Goal: Task Accomplishment & Management: Use online tool/utility

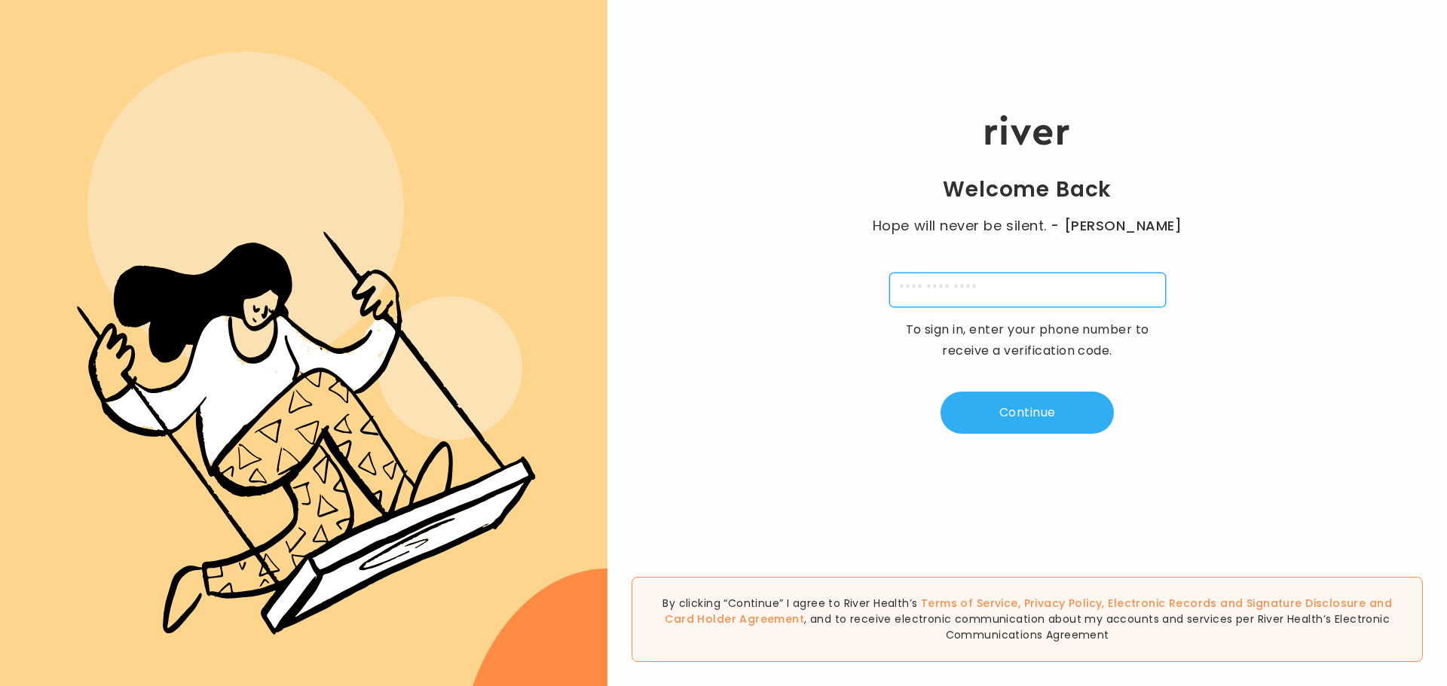
click at [1040, 274] on input "tel" at bounding box center [1027, 290] width 277 height 35
type input "**********"
type input "*"
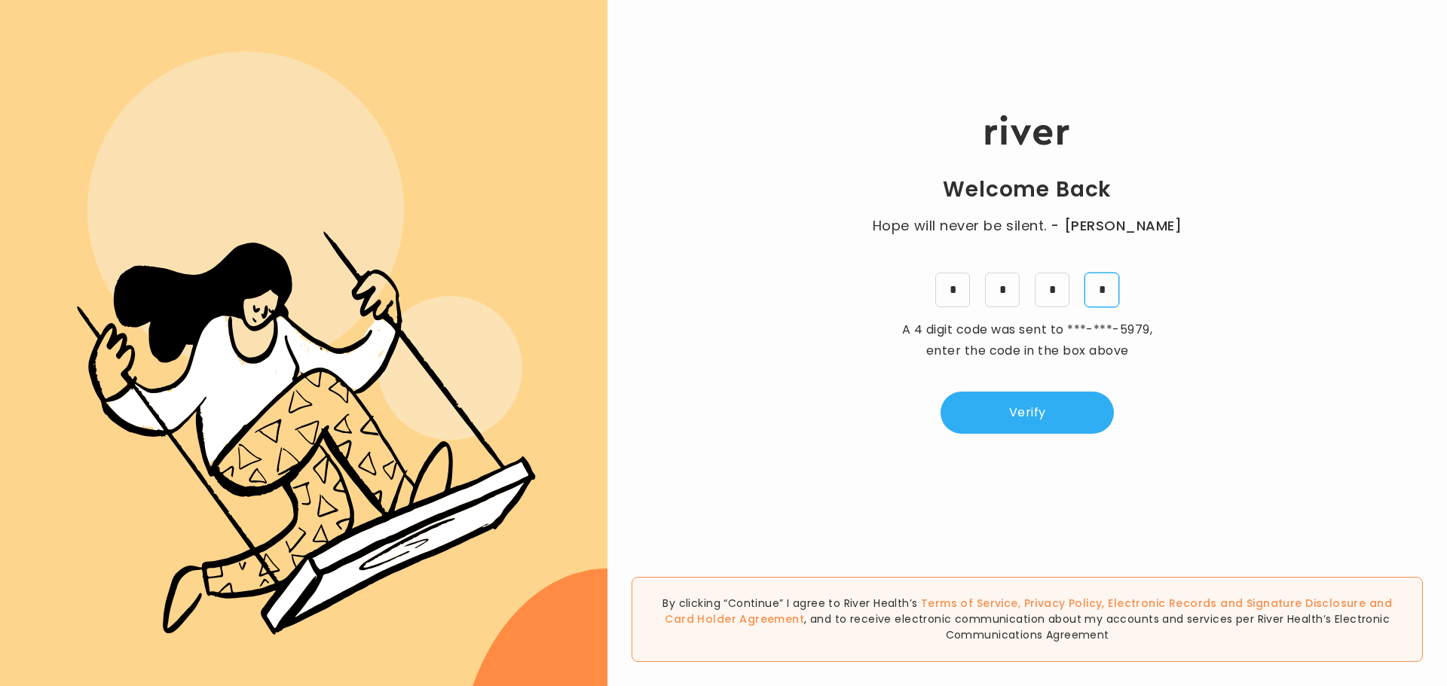
type input "*"
click at [1016, 417] on button "Verify" at bounding box center [1026, 413] width 173 height 42
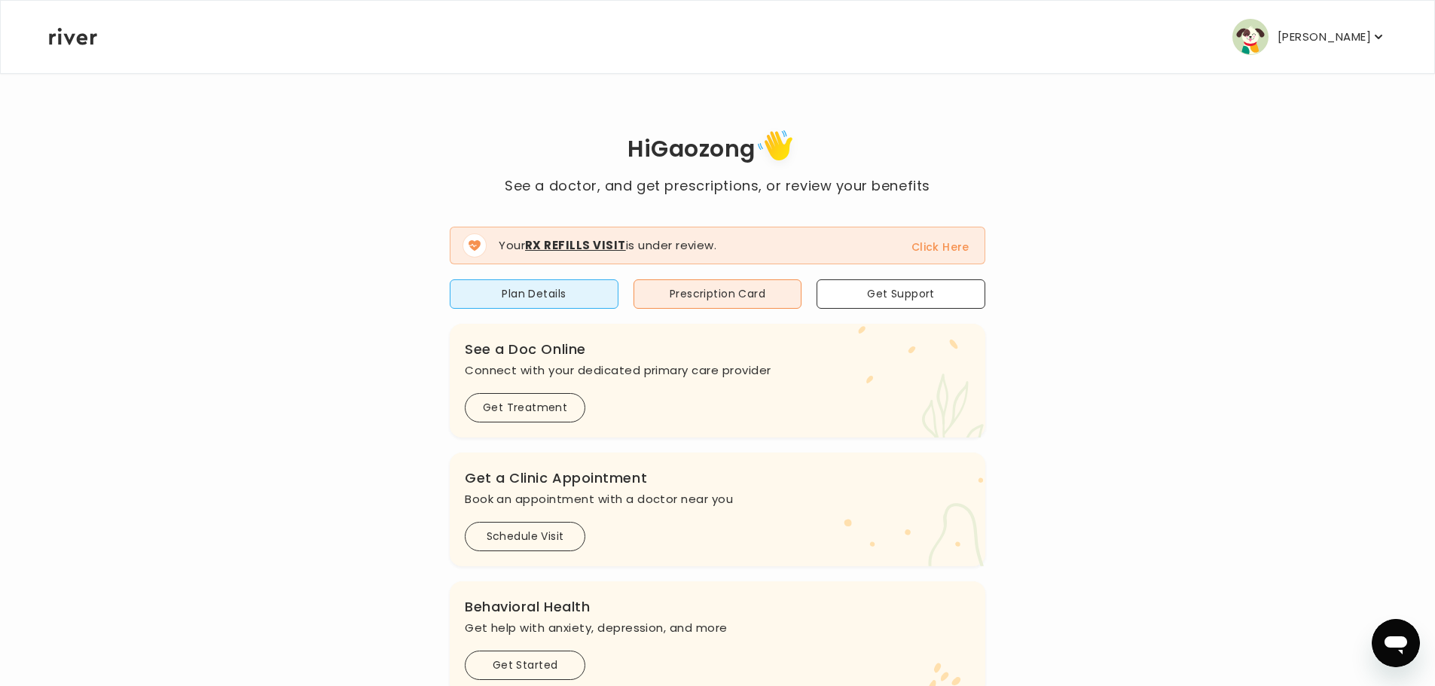
click at [936, 252] on button "Click Here" at bounding box center [941, 247] width 58 height 18
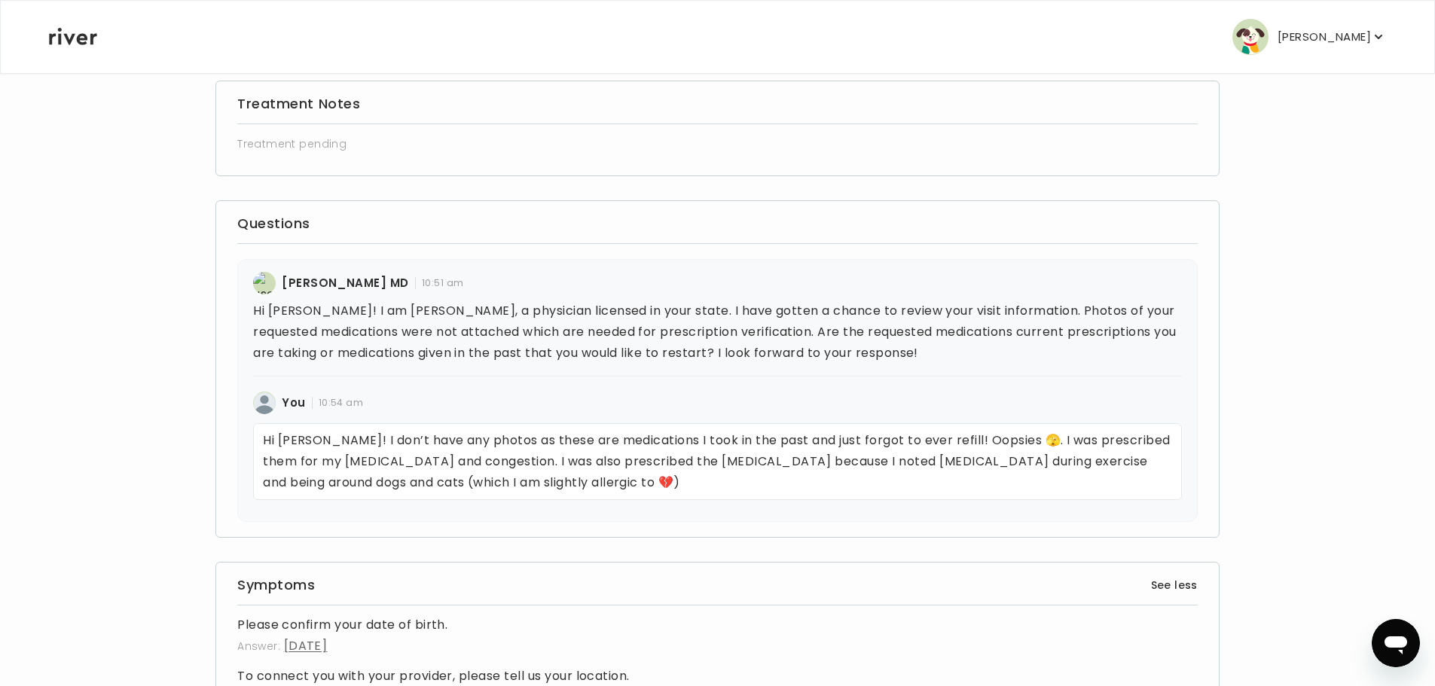
scroll to position [286, 0]
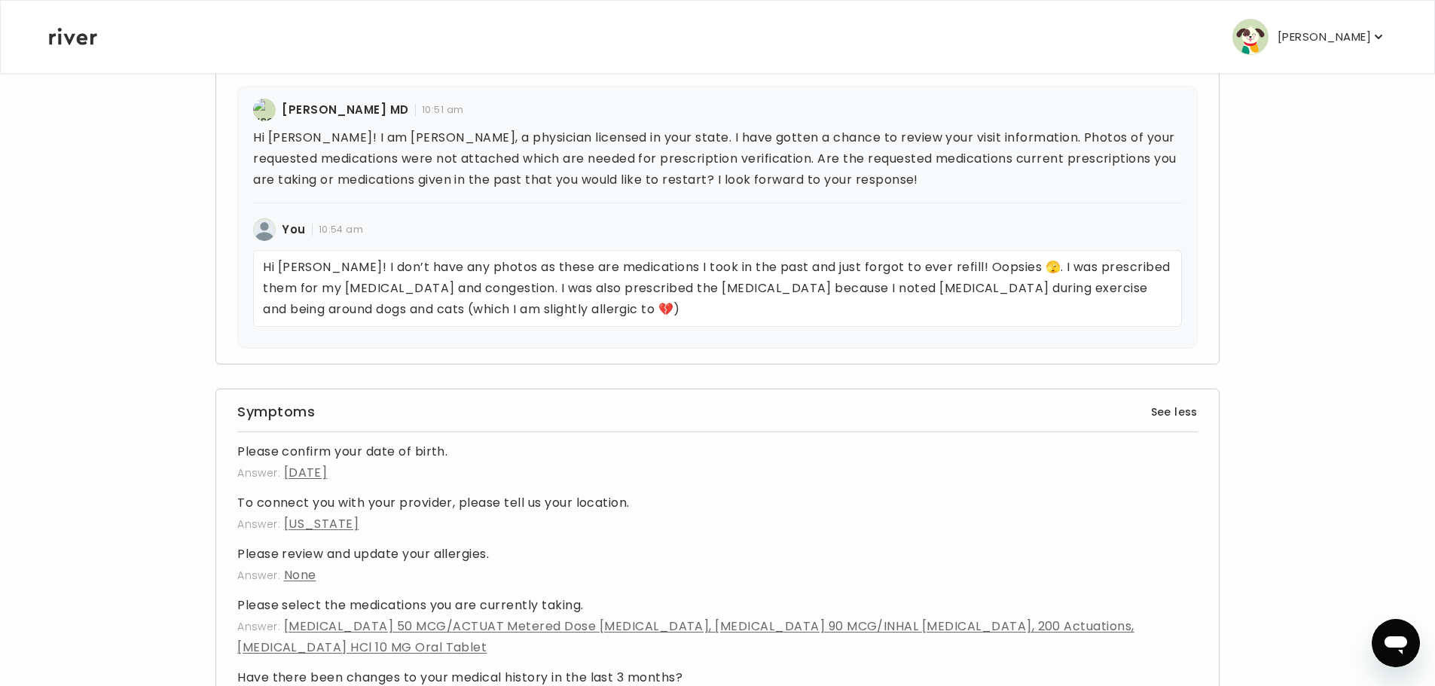
scroll to position [361, 0]
